Goal: Navigation & Orientation: Go to known website

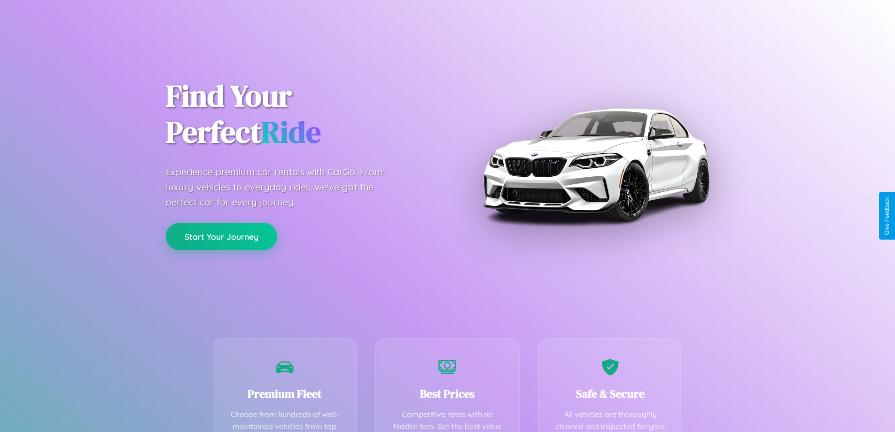
click at [221, 236] on button "Start Your Journey" at bounding box center [221, 236] width 111 height 27
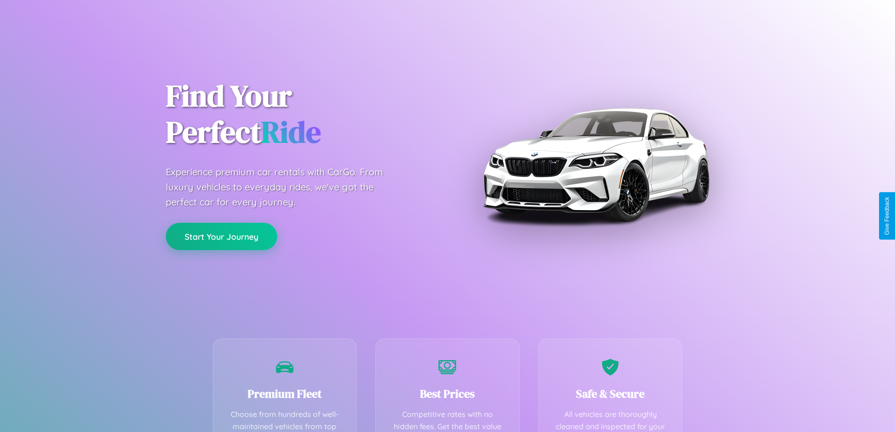
click at [221, 236] on button "Start Your Journey" at bounding box center [221, 236] width 111 height 27
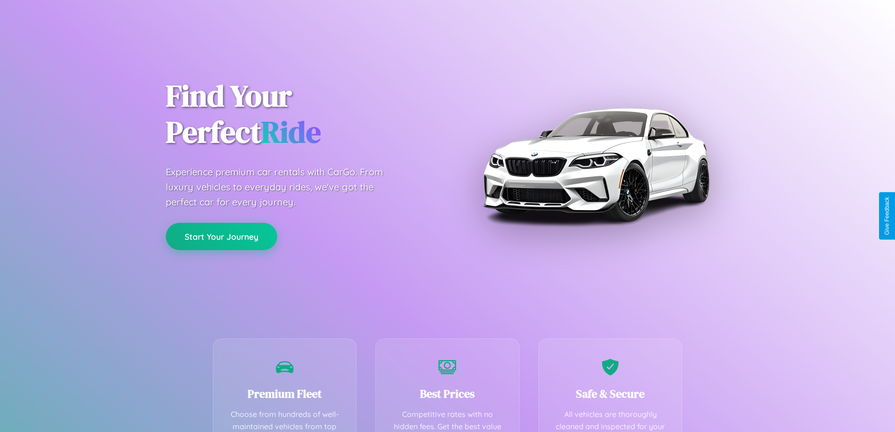
click at [221, 236] on button "Start Your Journey" at bounding box center [221, 236] width 111 height 27
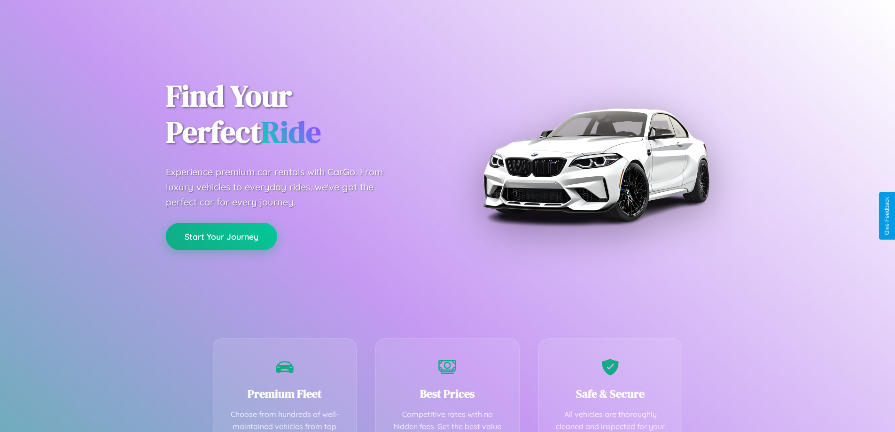
click at [221, 236] on button "Start Your Journey" at bounding box center [221, 236] width 111 height 27
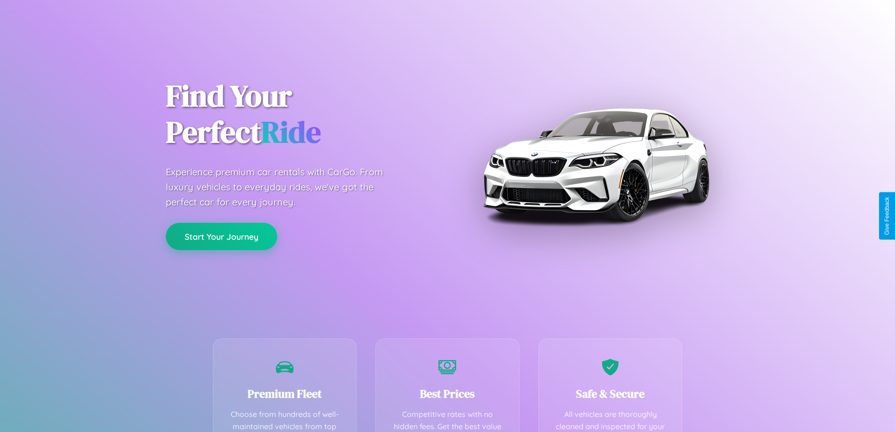
click at [221, 236] on button "Start Your Journey" at bounding box center [221, 236] width 111 height 27
